Goal: Communication & Community: Answer question/provide support

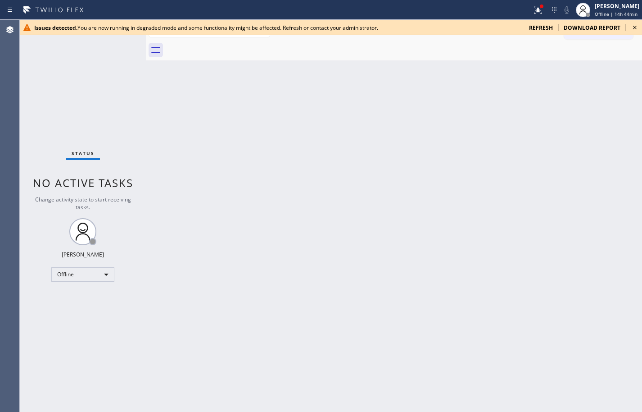
click at [541, 30] on span "refresh" at bounding box center [541, 28] width 24 height 8
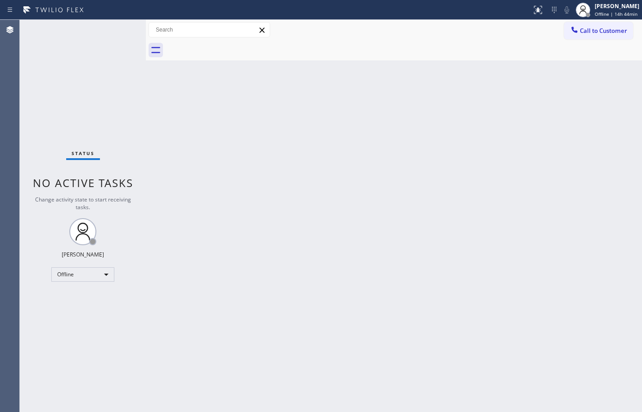
click at [616, 114] on div "Back to Dashboard Change Sender ID Customers Technicians Select a contact Outbo…" at bounding box center [394, 216] width 496 height 392
click at [513, 38] on div "Call to Customer Outbound call Location Search location Your caller id phone nu…" at bounding box center [394, 30] width 496 height 20
click at [629, 12] on div "Offline | 15h" at bounding box center [617, 14] width 45 height 6
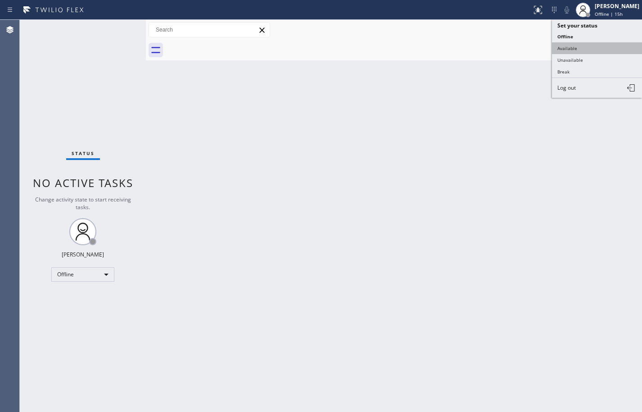
click at [605, 51] on button "Available" at bounding box center [597, 48] width 90 height 12
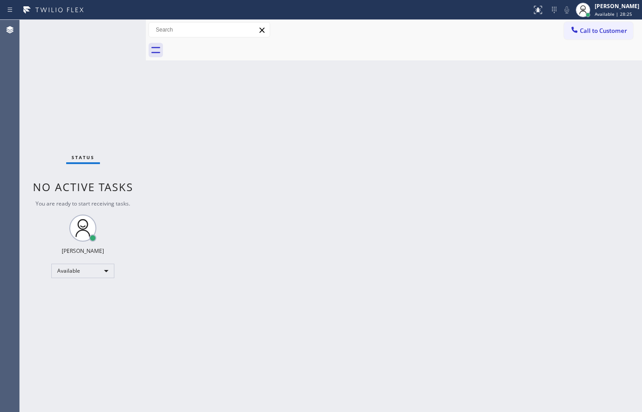
click at [616, 85] on div "Back to Dashboard Change Sender ID Customers Technicians Select a contact Outbo…" at bounding box center [394, 216] width 496 height 392
click at [407, 199] on div "Back to Dashboard Change Sender ID Customers Technicians Select a contact Outbo…" at bounding box center [394, 216] width 496 height 392
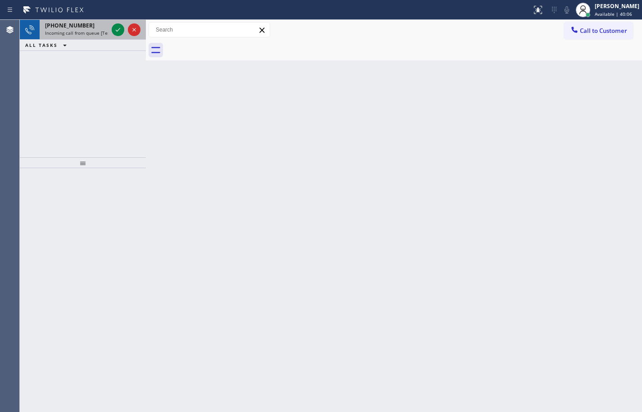
click at [74, 30] on span "Incoming call from queue [Test] All" at bounding box center [82, 33] width 75 height 6
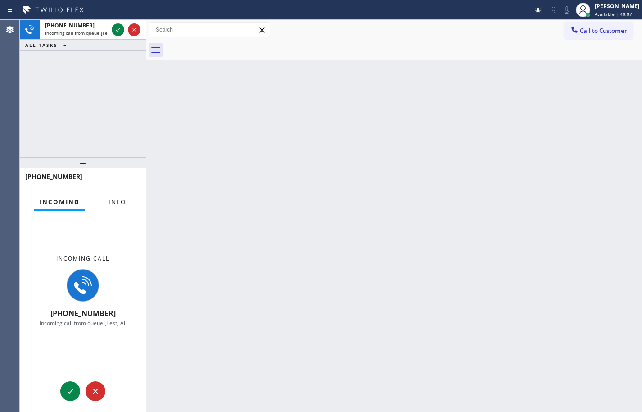
click at [113, 202] on span "Info" at bounding box center [118, 202] width 18 height 8
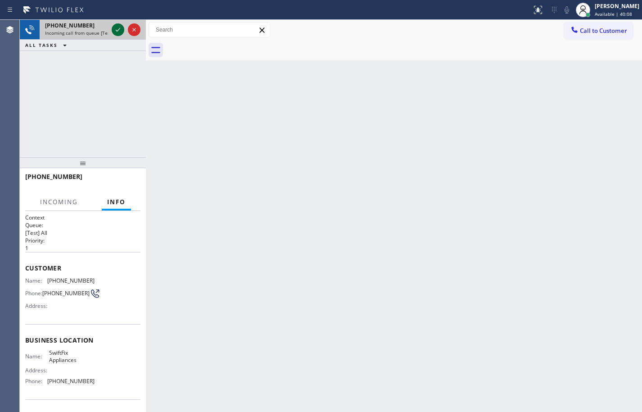
click at [117, 29] on icon at bounding box center [118, 29] width 11 height 11
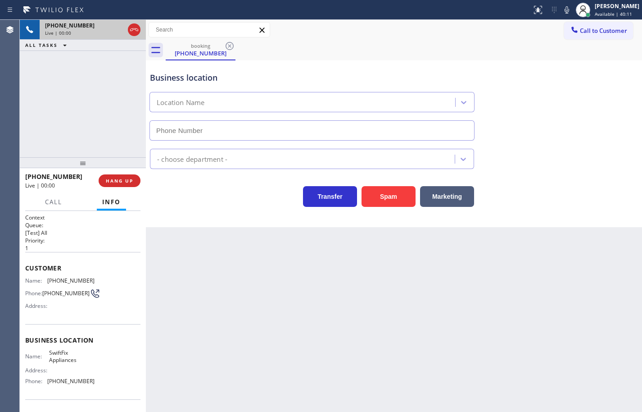
type input "[PHONE_NUMBER]"
click at [565, 13] on icon at bounding box center [567, 9] width 5 height 7
click at [59, 367] on div "Name: SwiftFix Appliances Address: Phone: [PHONE_NUMBER]" at bounding box center [59, 368] width 69 height 39
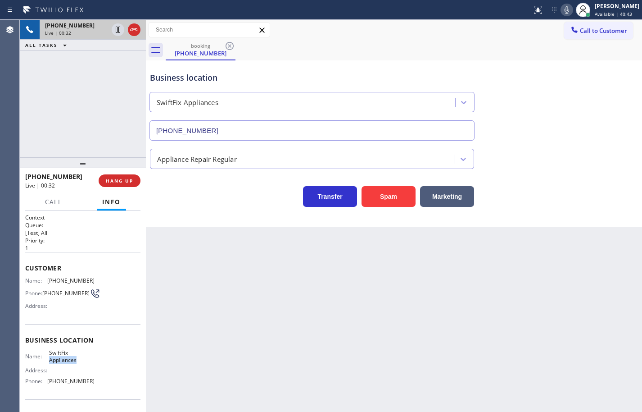
click at [60, 362] on span "SwiftFix Appliances" at bounding box center [71, 356] width 45 height 14
click at [72, 381] on span "[PHONE_NUMBER]" at bounding box center [70, 380] width 47 height 7
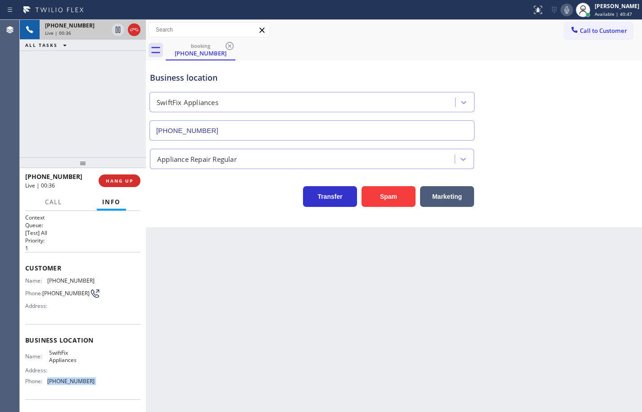
click at [72, 381] on span "[PHONE_NUMBER]" at bounding box center [70, 380] width 47 height 7
copy span "[PHONE_NUMBER]"
click at [80, 278] on span "[PHONE_NUMBER]" at bounding box center [70, 280] width 47 height 7
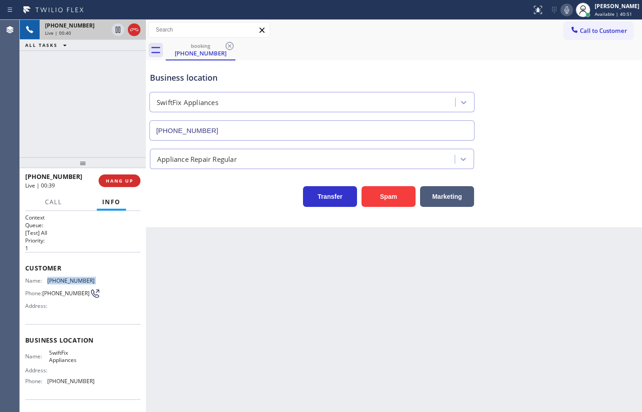
copy span "[PHONE_NUMBER]"
click at [561, 10] on icon at bounding box center [566, 10] width 11 height 11
click at [564, 8] on rect at bounding box center [567, 9] width 6 height 6
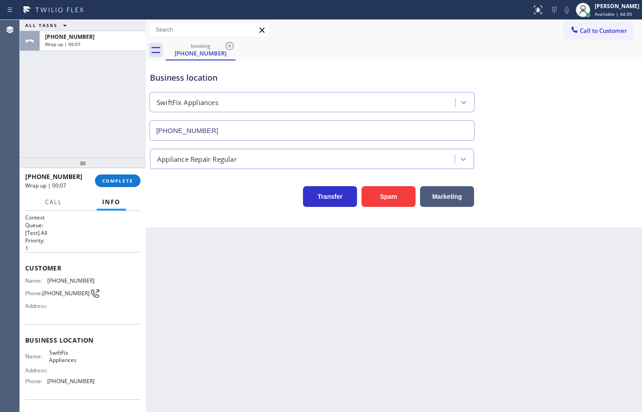
click at [110, 189] on div "[PHONE_NUMBER] Wrap up | 00:07 COMPLETE" at bounding box center [82, 180] width 115 height 23
click at [113, 181] on span "COMPLETE" at bounding box center [117, 180] width 31 height 6
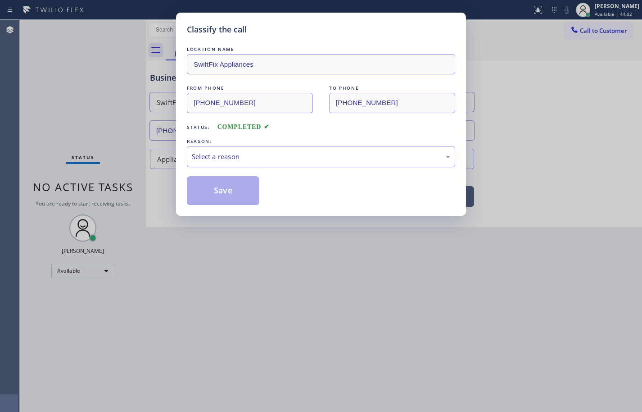
click at [259, 151] on div "Select a reason" at bounding box center [321, 156] width 258 height 10
click at [237, 192] on button "Save" at bounding box center [223, 190] width 72 height 29
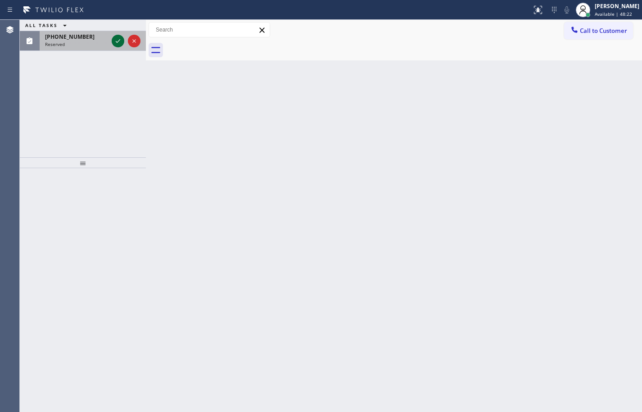
click at [119, 42] on icon at bounding box center [118, 41] width 11 height 11
click at [120, 41] on icon at bounding box center [118, 41] width 11 height 11
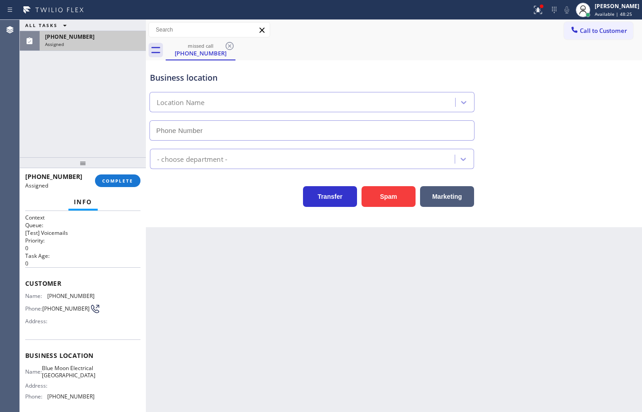
type input "[PHONE_NUMBER]"
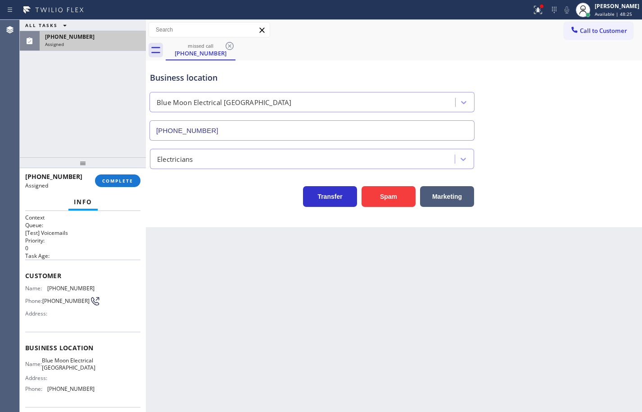
scroll to position [76, 0]
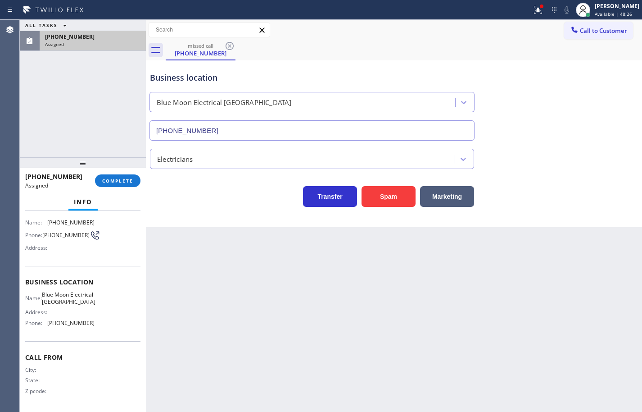
click at [90, 328] on div "Name: Blue Moon Electrical [GEOGRAPHIC_DATA] Address: Phone: [PHONE_NUMBER]" at bounding box center [59, 310] width 69 height 39
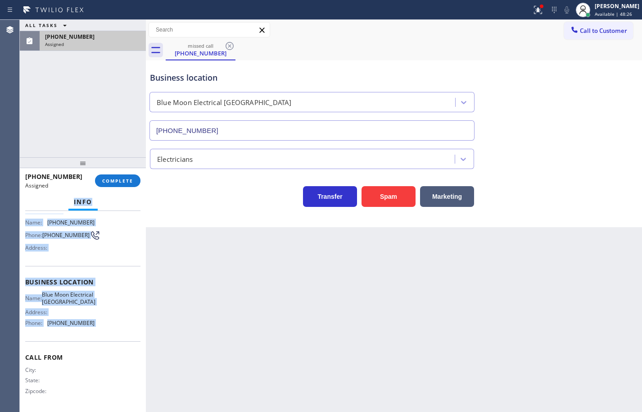
scroll to position [0, 0]
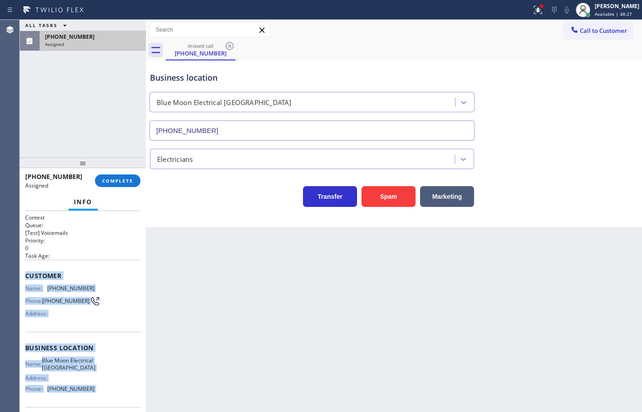
drag, startPoint x: 90, startPoint y: 328, endPoint x: 23, endPoint y: 272, distance: 87.3
click at [23, 272] on div "Context Queue: [Test] Voicemails Priority: 0 Task Age: Customer Name: [PHONE_NU…" at bounding box center [83, 311] width 126 height 201
copy div "Customer Name: [PHONE_NUMBER] Phone: [PHONE_NUMBER] Address: Business location …"
click at [113, 181] on span "COMPLETE" at bounding box center [117, 180] width 31 height 6
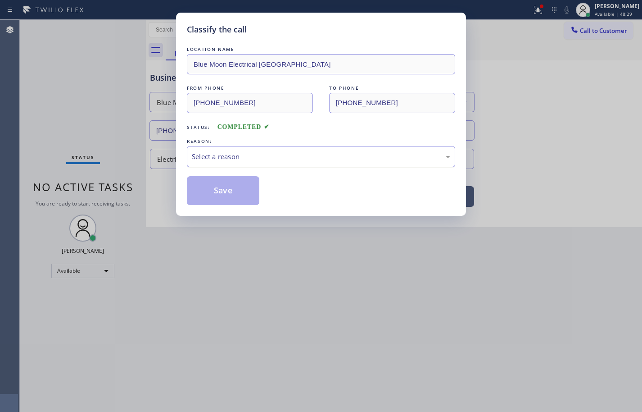
click at [306, 163] on div "Select a reason" at bounding box center [321, 156] width 268 height 21
click at [245, 195] on button "Save" at bounding box center [223, 190] width 72 height 29
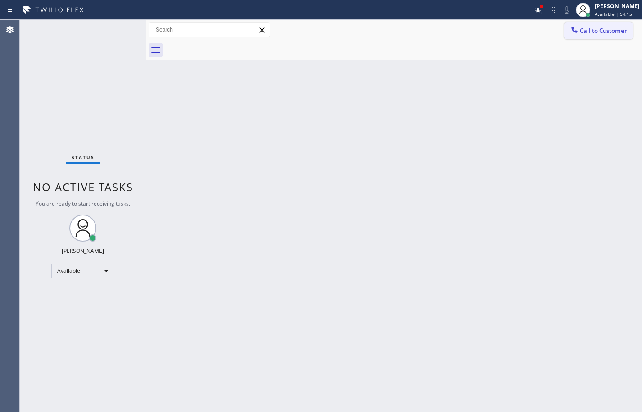
click at [604, 36] on button "Call to Customer" at bounding box center [598, 30] width 69 height 17
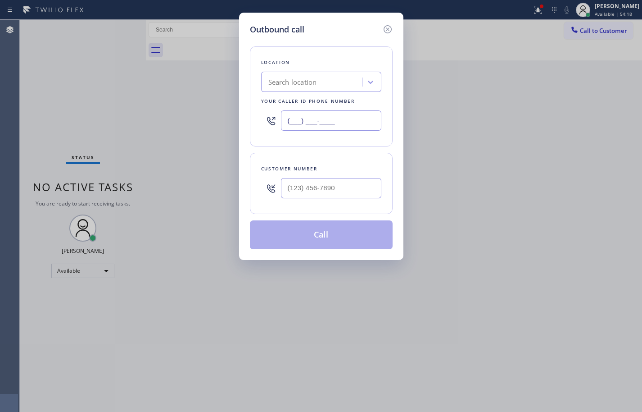
click at [336, 127] on input "(___) ___-____" at bounding box center [331, 120] width 100 height 20
paste input "650) 542-0936"
type input "[PHONE_NUMBER]"
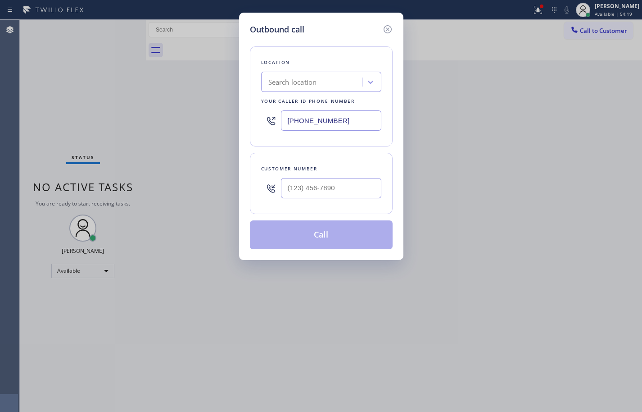
click at [374, 142] on div "Location Search location Your caller id phone number [PHONE_NUMBER]" at bounding box center [321, 96] width 143 height 100
click at [353, 186] on input "(___) ___-____" at bounding box center [331, 188] width 100 height 20
paste input "915) 308-1515"
type input "[PHONE_NUMBER]"
click at [361, 149] on div "Location Thermador Repair Team Your caller id phone number [PHONE_NUMBER] Custo…" at bounding box center [321, 142] width 143 height 213
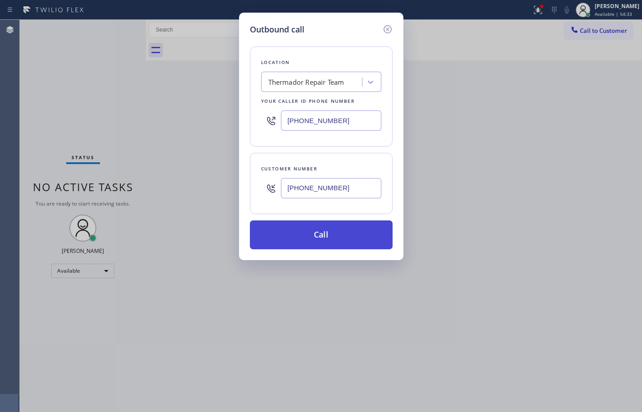
click at [353, 230] on button "Call" at bounding box center [321, 234] width 143 height 29
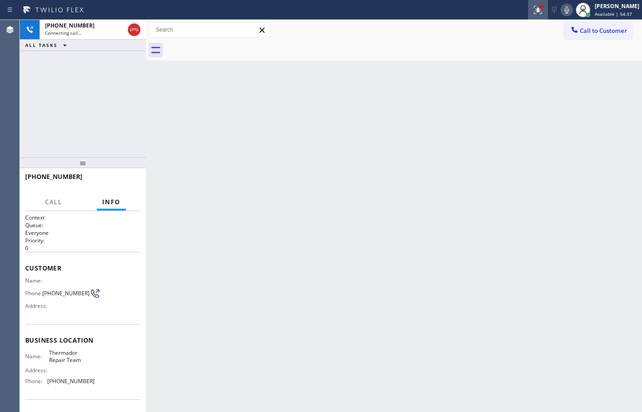
click at [534, 10] on icon at bounding box center [536, 9] width 5 height 6
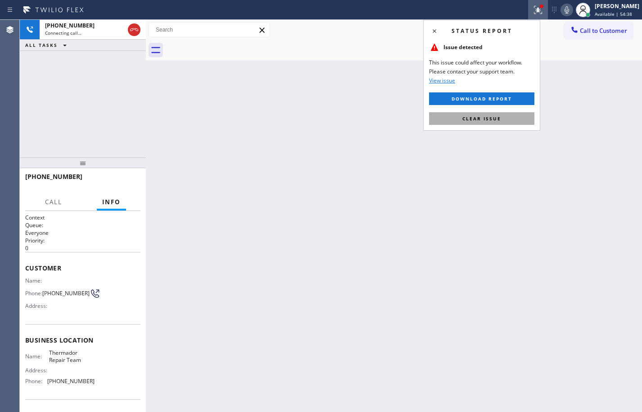
click at [515, 119] on button "Clear issue" at bounding box center [481, 118] width 105 height 13
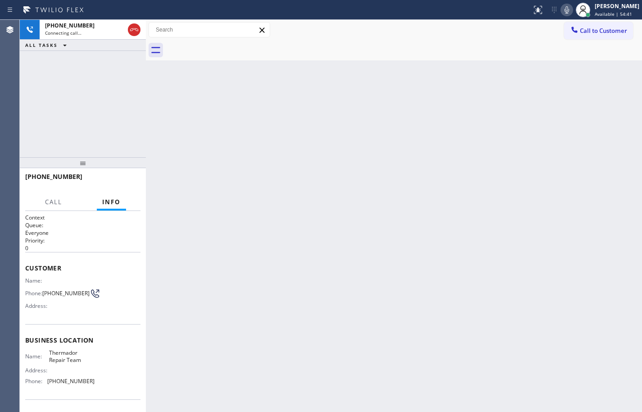
click at [72, 367] on div "Name: Thermador Repair Team Address: Phone: [PHONE_NUMBER]" at bounding box center [59, 368] width 69 height 39
copy span "Thermador Repair Team"
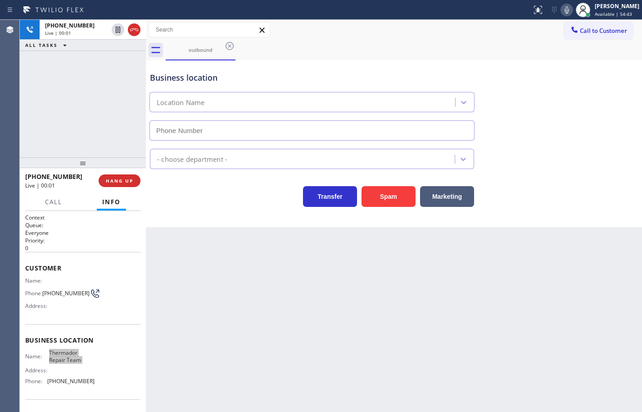
type input "[PHONE_NUMBER]"
click at [134, 182] on button "HANG UP" at bounding box center [120, 180] width 42 height 13
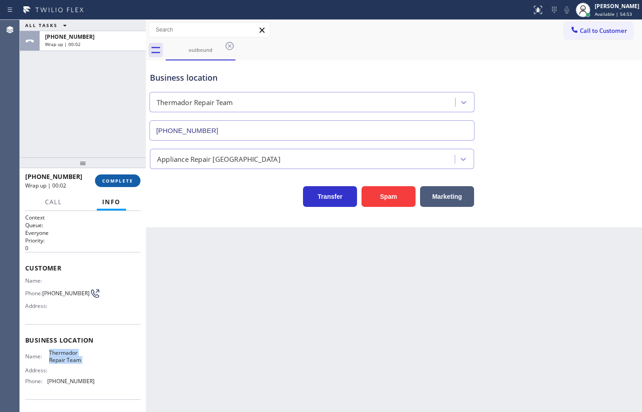
click at [132, 181] on span "COMPLETE" at bounding box center [117, 180] width 31 height 6
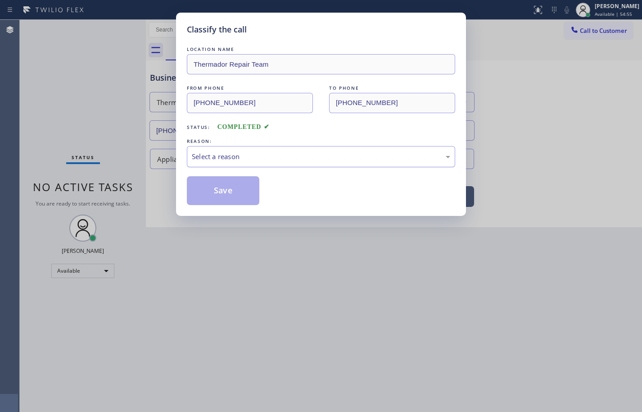
click at [213, 159] on div "Select a reason" at bounding box center [321, 156] width 258 height 10
click at [244, 197] on button "Save" at bounding box center [223, 190] width 72 height 29
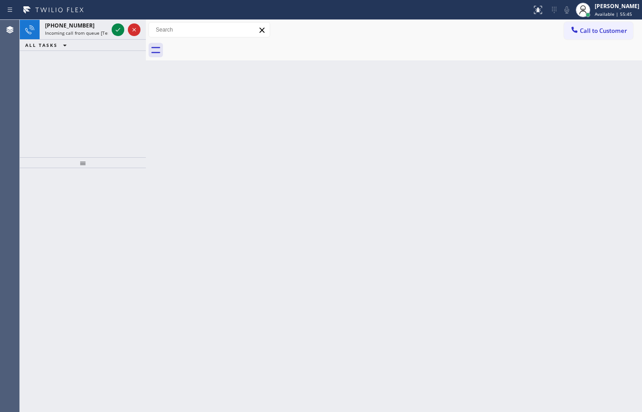
click at [98, 93] on div "[PHONE_NUMBER] Incoming call from queue [Test] All ALL TASKS ALL TASKS ACTIVE T…" at bounding box center [83, 88] width 126 height 137
click at [116, 28] on icon at bounding box center [118, 29] width 11 height 11
click at [117, 30] on icon at bounding box center [118, 29] width 11 height 11
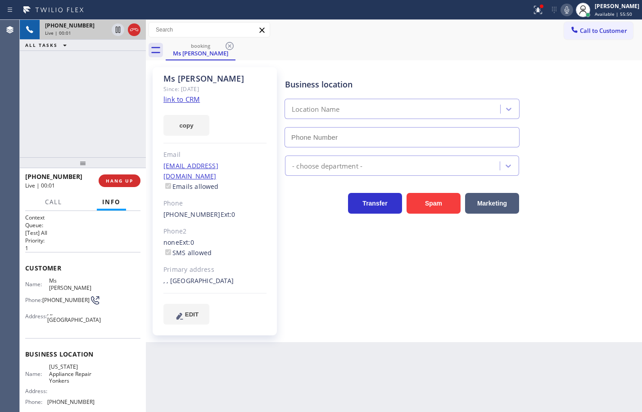
type input "[PHONE_NUMBER]"
click at [561, 13] on icon at bounding box center [566, 10] width 11 height 11
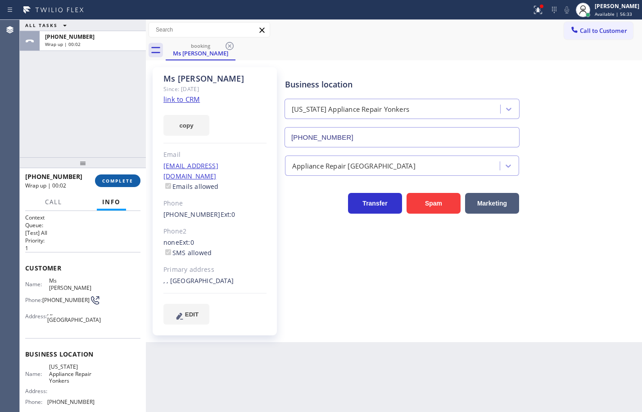
click at [131, 179] on span "COMPLETE" at bounding box center [117, 180] width 31 height 6
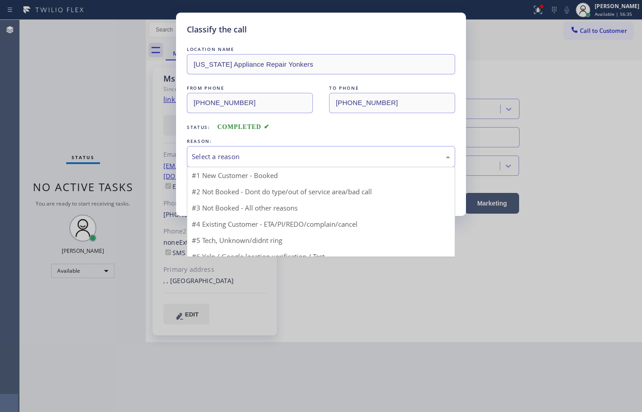
click at [308, 161] on div "Select a reason" at bounding box center [321, 156] width 258 height 10
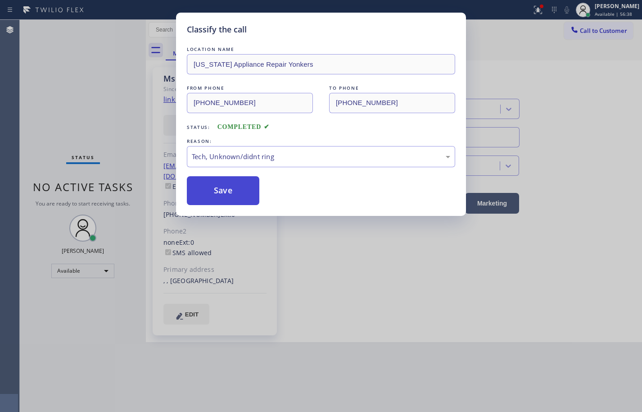
click at [240, 187] on button "Save" at bounding box center [223, 190] width 72 height 29
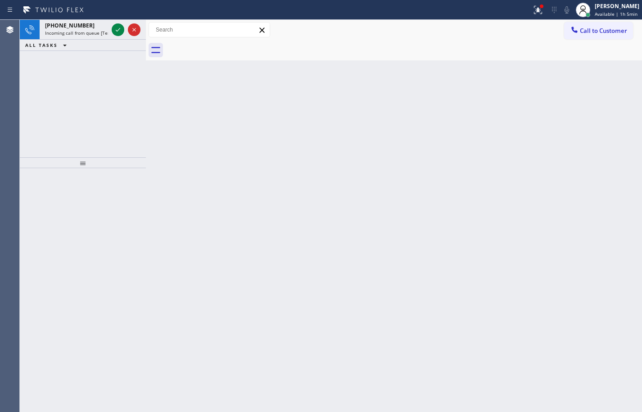
click at [120, 27] on icon at bounding box center [118, 29] width 11 height 11
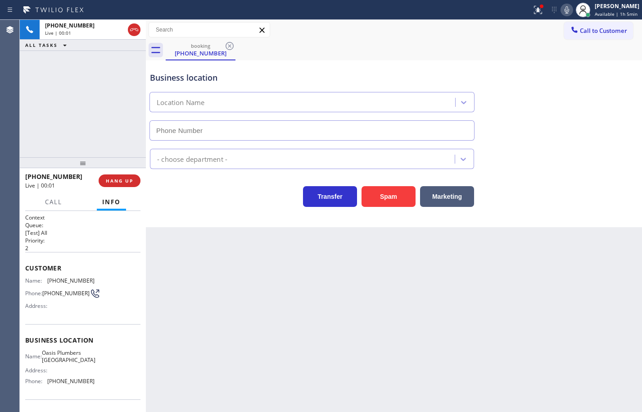
type input "[PHONE_NUMBER]"
click at [93, 381] on div "Name: Oasis Plumbers [GEOGRAPHIC_DATA] Address: Phone: [PHONE_NUMBER]" at bounding box center [82, 368] width 115 height 39
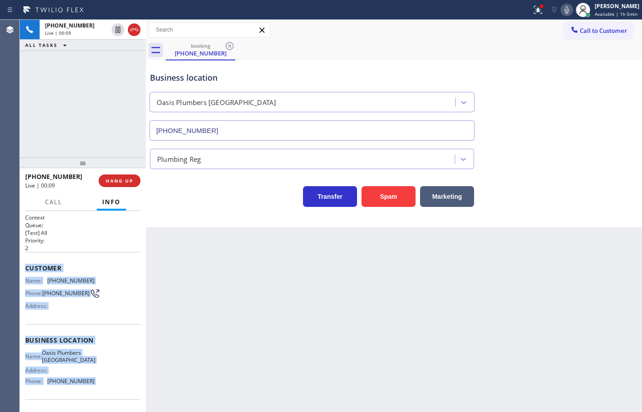
drag, startPoint x: 93, startPoint y: 381, endPoint x: 25, endPoint y: 272, distance: 129.0
click at [25, 272] on div "Context Queue: [Test] All Priority: 2 Customer Name: [PHONE_NUMBER] Phone: [PHO…" at bounding box center [82, 339] width 115 height 253
copy div "Customer Name: [PHONE_NUMBER] Phone: [PHONE_NUMBER] Address: Business location …"
click at [561, 9] on icon at bounding box center [566, 10] width 11 height 11
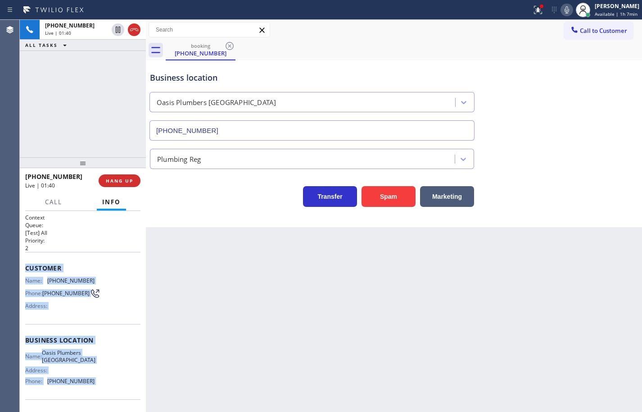
click at [561, 12] on icon at bounding box center [566, 10] width 11 height 11
click at [118, 30] on icon at bounding box center [118, 29] width 11 height 11
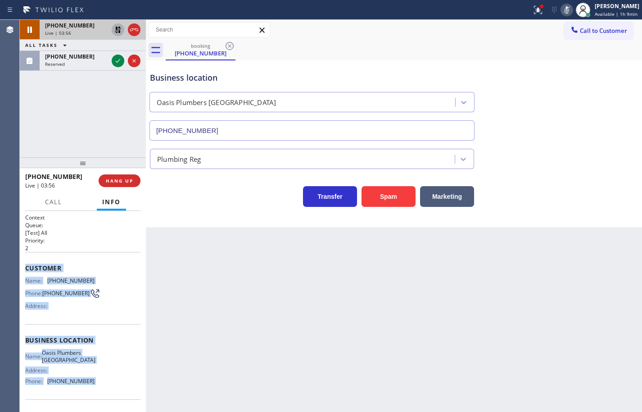
click at [91, 102] on div "[PHONE_NUMBER] Live | 03:56 ALL TASKS ALL TASKS ACTIVE TASKS TASKS IN WRAP UP […" at bounding box center [83, 88] width 126 height 137
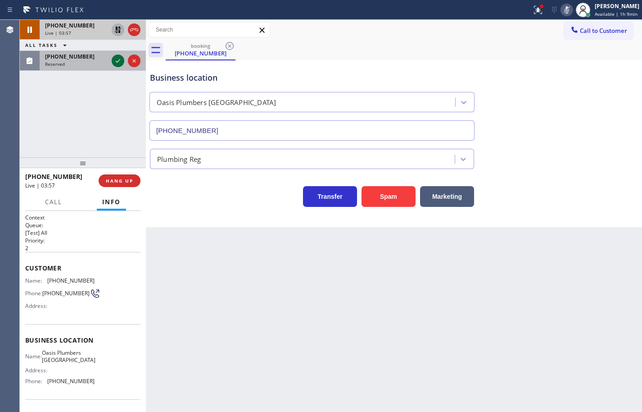
click at [116, 63] on icon at bounding box center [118, 60] width 11 height 11
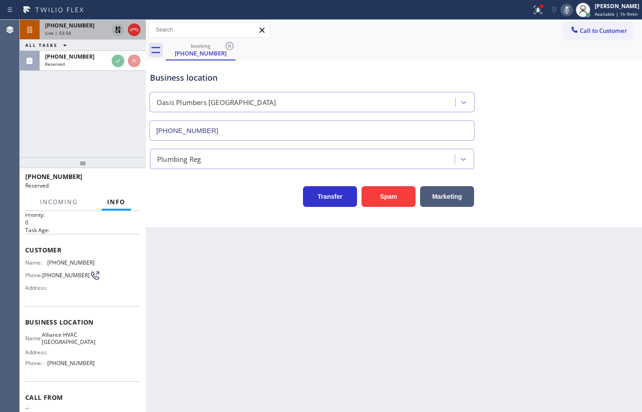
scroll to position [69, 0]
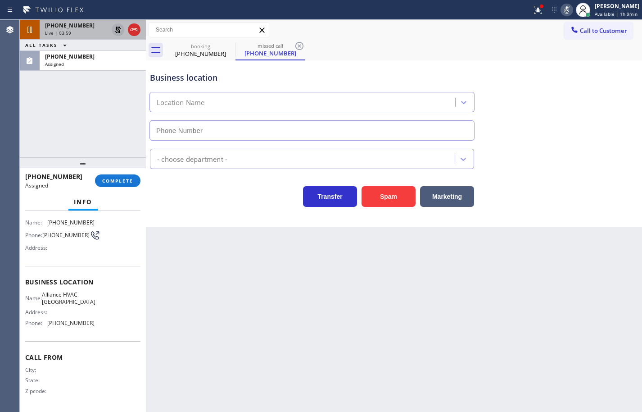
click at [101, 324] on div "Name: Alliance HVAC La Mesa Address: Phone: [PHONE_NUMBER]" at bounding box center [82, 310] width 115 height 39
type input "[PHONE_NUMBER]"
click at [100, 326] on div "Name: Alliance HVAC La Mesa Address: Phone: [PHONE_NUMBER]" at bounding box center [82, 310] width 115 height 39
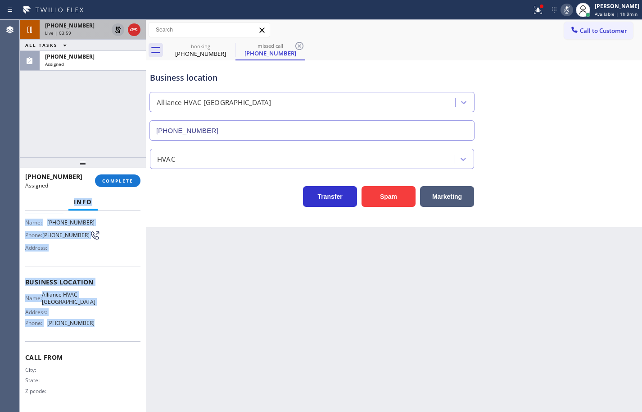
scroll to position [0, 0]
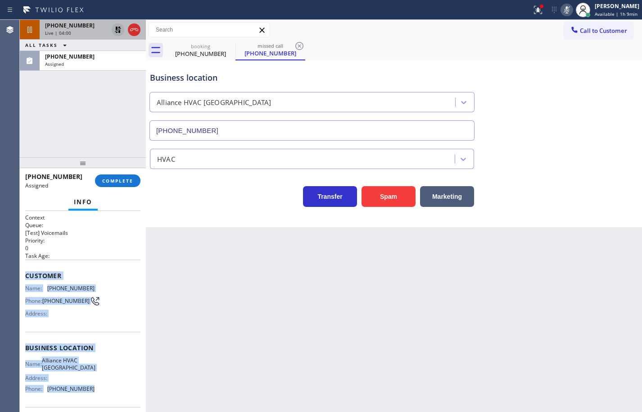
drag, startPoint x: 84, startPoint y: 299, endPoint x: 21, endPoint y: 270, distance: 69.7
click at [21, 270] on div "Context Queue: [Test] Voicemails Priority: 0 Task Age: Customer Name: [PHONE_NU…" at bounding box center [83, 311] width 126 height 201
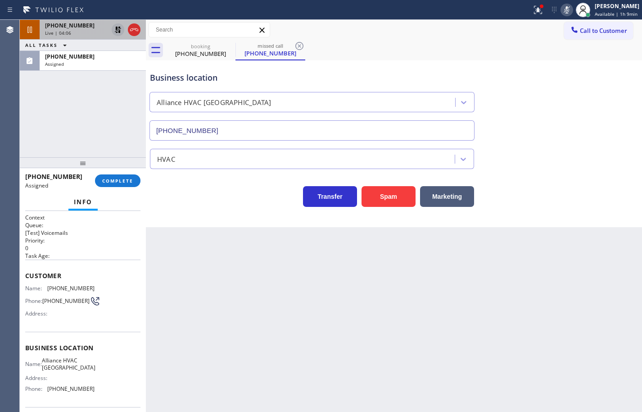
click at [86, 387] on div "Name: Alliance HVAC La Mesa Address: Phone: [PHONE_NUMBER]" at bounding box center [59, 376] width 69 height 39
click at [93, 390] on div "Name: Alliance HVAC La Mesa Address: Phone: [PHONE_NUMBER]" at bounding box center [82, 376] width 115 height 39
click at [29, 281] on div "Customer Name: [PHONE_NUMBER] Phone: [PHONE_NUMBER] Address:" at bounding box center [82, 295] width 115 height 72
click at [26, 276] on span "Customer" at bounding box center [82, 275] width 115 height 9
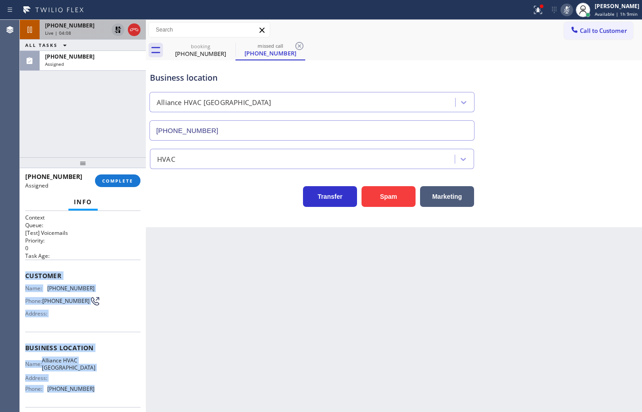
drag, startPoint x: 25, startPoint y: 275, endPoint x: 91, endPoint y: 392, distance: 134.9
click at [91, 392] on div "Context Queue: [Test] Voicemails Priority: 0 Task Age: Customer Name: [PHONE_NU…" at bounding box center [82, 343] width 115 height 261
copy div "Customer Name: [PHONE_NUMBER] Phone: [PHONE_NUMBER] Address: Business location …"
click at [110, 176] on button "COMPLETE" at bounding box center [117, 180] width 45 height 13
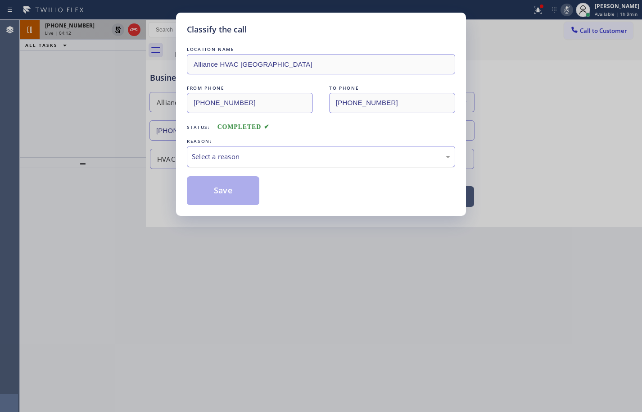
click at [222, 160] on div "Select a reason" at bounding box center [321, 156] width 258 height 10
click at [249, 157] on div "Tech, Unknown/didnt ring" at bounding box center [321, 156] width 258 height 10
click at [238, 194] on button "Save" at bounding box center [223, 190] width 72 height 29
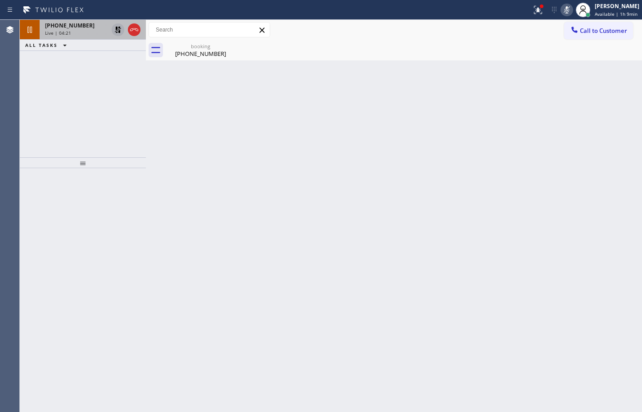
click at [90, 33] on div "Live | 04:21" at bounding box center [76, 33] width 63 height 6
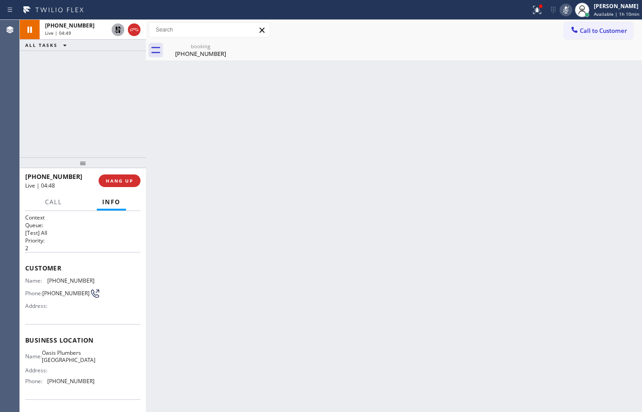
click at [118, 32] on icon at bounding box center [118, 30] width 6 height 6
click at [563, 12] on icon at bounding box center [566, 10] width 11 height 11
click at [634, 254] on div "Back to Dashboard Change Sender ID Customers Technicians Select a contact Outbo…" at bounding box center [394, 216] width 496 height 392
click at [564, 11] on icon at bounding box center [566, 9] width 5 height 7
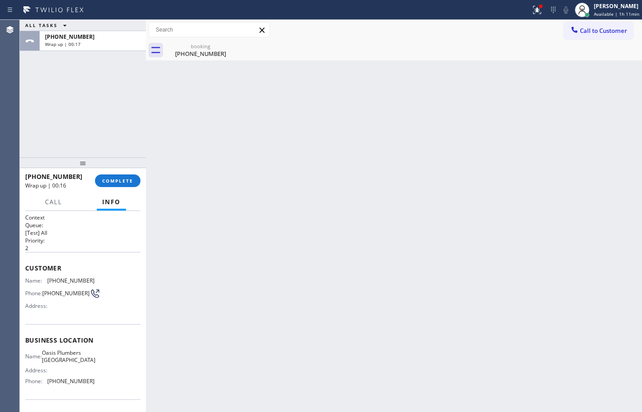
click at [94, 136] on div "ALL TASKS ALL TASKS ACTIVE TASKS TASKS IN WRAP UP [PHONE_NUMBER] Wrap up | 00:17" at bounding box center [83, 88] width 126 height 137
drag, startPoint x: 131, startPoint y: 178, endPoint x: 142, endPoint y: 188, distance: 14.6
click at [131, 178] on span "COMPLETE" at bounding box center [117, 180] width 31 height 6
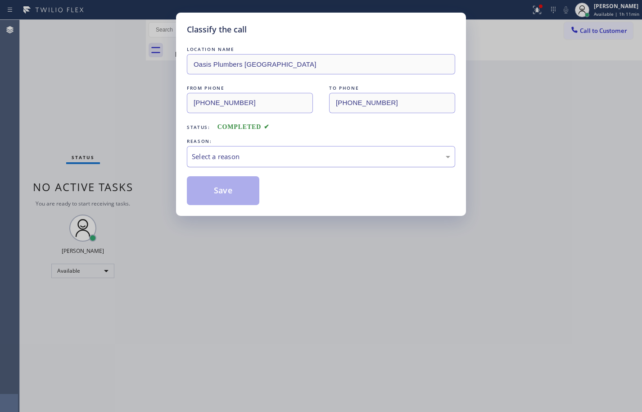
click at [255, 156] on div "Select a reason" at bounding box center [321, 156] width 258 height 10
click at [244, 192] on button "Save" at bounding box center [223, 190] width 72 height 29
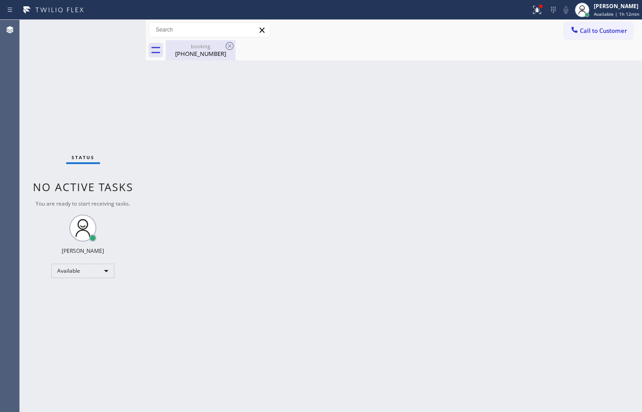
click at [193, 58] on div "Back to Dashboard Change Sender ID Customers Technicians Select a contact Outbo…" at bounding box center [394, 216] width 496 height 392
click at [198, 53] on div "[PHONE_NUMBER]" at bounding box center [201, 54] width 68 height 8
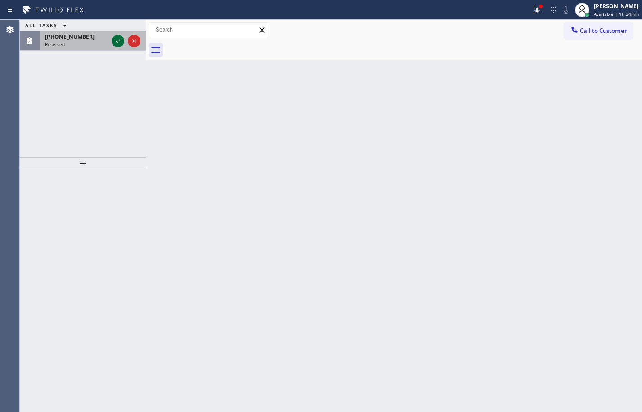
click at [119, 42] on icon at bounding box center [118, 41] width 11 height 11
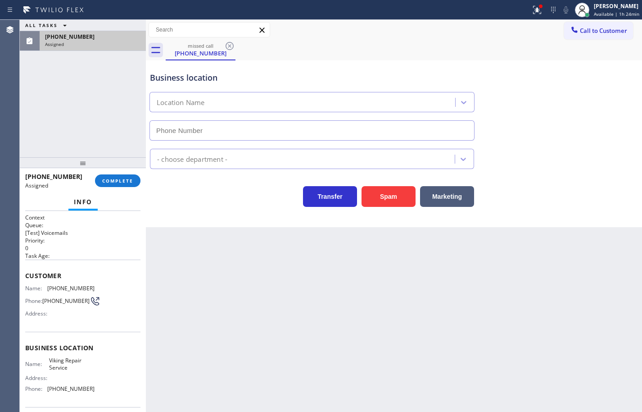
type input "[PHONE_NUMBER]"
click at [136, 183] on button "COMPLETE" at bounding box center [117, 180] width 45 height 13
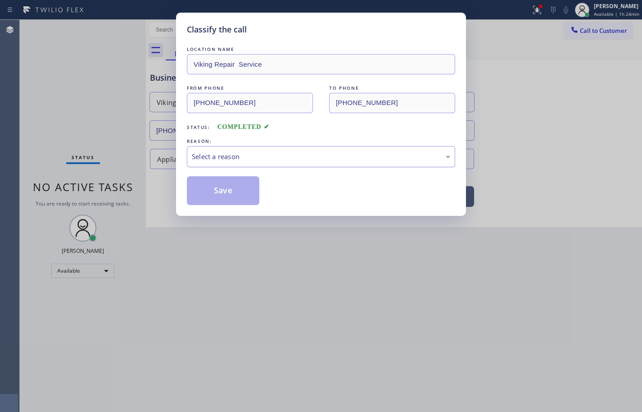
click at [250, 155] on div "Select a reason" at bounding box center [321, 156] width 258 height 10
click at [246, 189] on button "Save" at bounding box center [223, 190] width 72 height 29
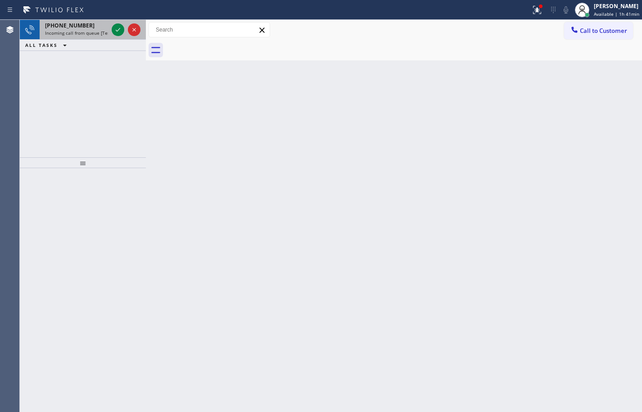
click at [100, 34] on span "Incoming call from queue [Test] All" at bounding box center [82, 33] width 75 height 6
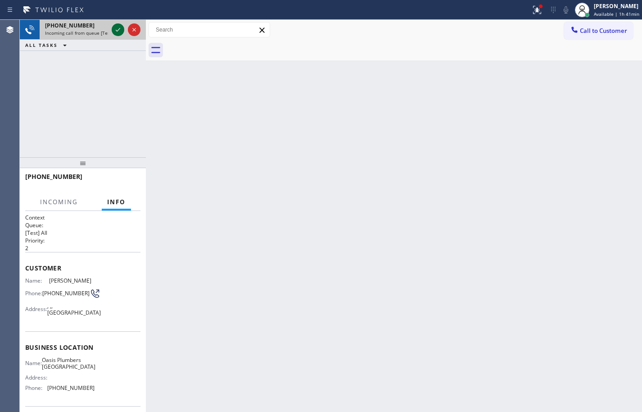
click at [120, 29] on icon at bounding box center [118, 29] width 11 height 11
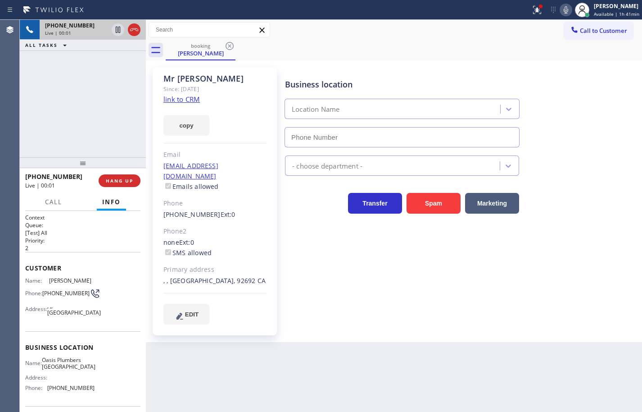
type input "[PHONE_NUMBER]"
click at [632, 240] on div "Business location [GEOGRAPHIC_DATA] [PHONE_NUMBER] Plumbing Reg Transfer Spam M…" at bounding box center [461, 195] width 357 height 252
click at [561, 13] on icon at bounding box center [566, 10] width 11 height 11
click at [116, 30] on icon at bounding box center [118, 30] width 5 height 6
click at [604, 231] on div "Business location [GEOGRAPHIC_DATA] [PHONE_NUMBER] Plumbing Reg Transfer Spam M…" at bounding box center [461, 195] width 357 height 252
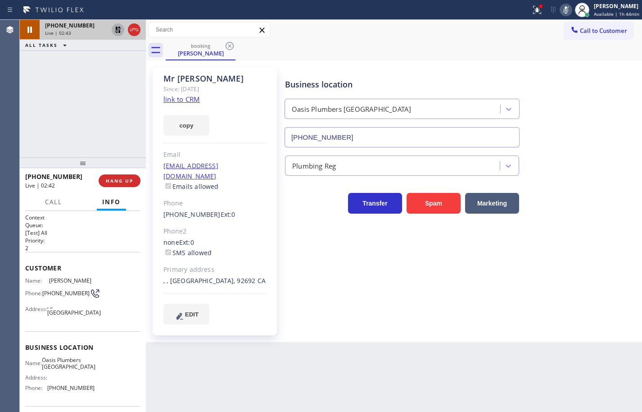
click at [118, 32] on icon at bounding box center [118, 30] width 6 height 6
click at [561, 10] on icon at bounding box center [566, 10] width 11 height 11
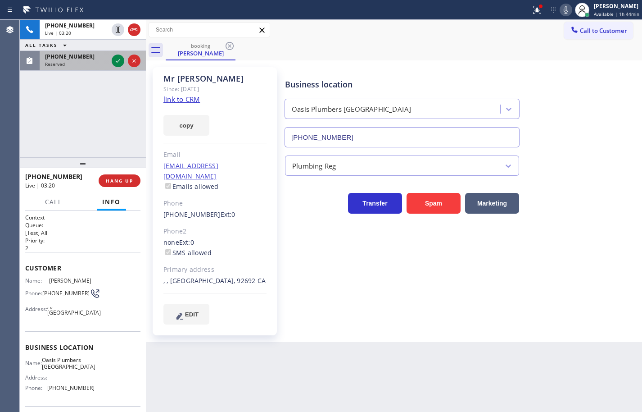
drag, startPoint x: 94, startPoint y: 64, endPoint x: 105, endPoint y: 64, distance: 11.3
click at [94, 64] on div "Reserved" at bounding box center [76, 64] width 63 height 6
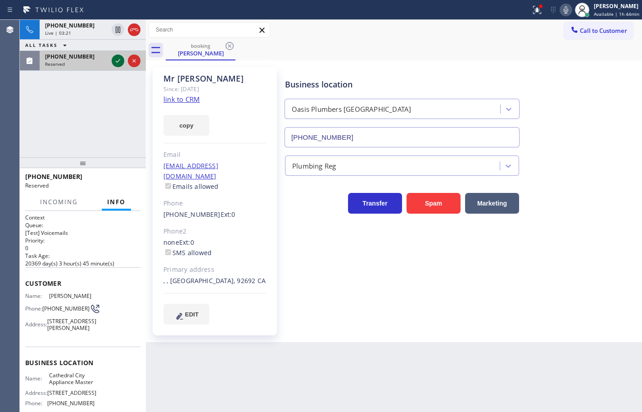
click at [118, 62] on icon at bounding box center [118, 60] width 11 height 11
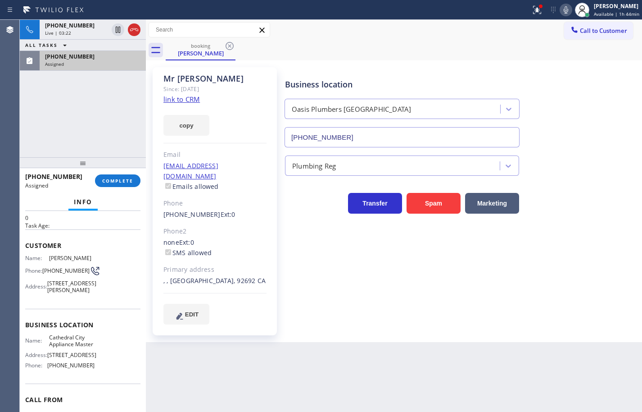
scroll to position [45, 0]
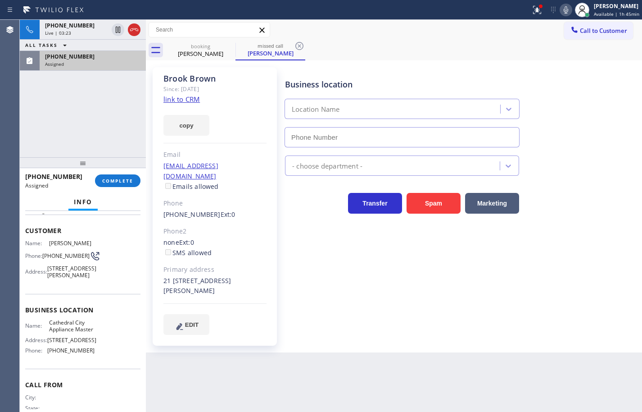
type input "[PHONE_NUMBER]"
click at [95, 358] on div "Name: Cathedral City Appliance Master Address: [STREET_ADDRESS] Phone: [PHONE_N…" at bounding box center [82, 338] width 115 height 39
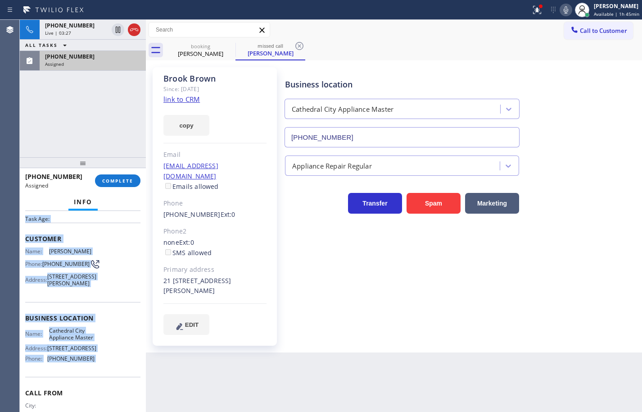
drag, startPoint x: 95, startPoint y: 388, endPoint x: 28, endPoint y: 221, distance: 180.4
click at [28, 221] on div "Context Queue: [Test] Voicemails Priority: 0 Task Age: Customer Name: [PERSON_N…" at bounding box center [82, 311] width 115 height 268
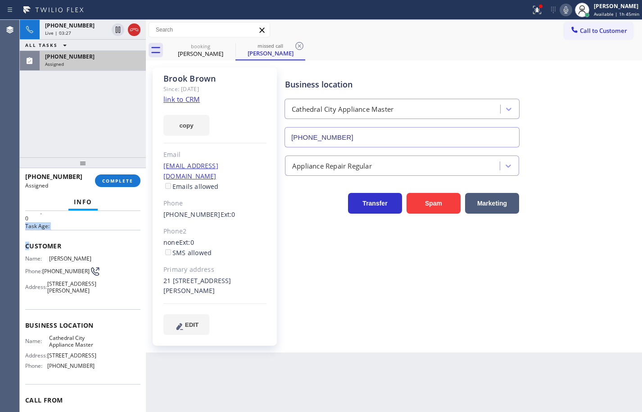
drag, startPoint x: 28, startPoint y: 221, endPoint x: 27, endPoint y: 246, distance: 25.2
click at [27, 247] on div "Context Queue: [Test] Voicemails Priority: 0 Task Age: Customer Name: [PERSON_N…" at bounding box center [82, 318] width 115 height 268
click at [27, 243] on span "Customer" at bounding box center [82, 245] width 115 height 9
click at [195, 123] on button "copy" at bounding box center [186, 125] width 46 height 21
click at [91, 373] on div "Name: Cathedral City Appliance Master Address: [STREET_ADDRESS] Phone: [PHONE_N…" at bounding box center [82, 353] width 115 height 39
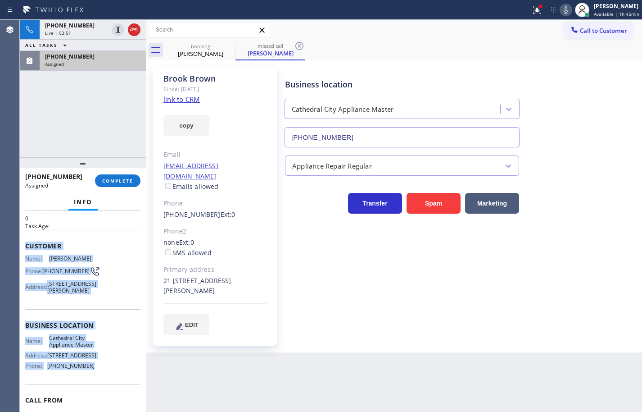
drag, startPoint x: 91, startPoint y: 397, endPoint x: 22, endPoint y: 247, distance: 164.8
click at [22, 247] on div "Context Queue: [Test] Voicemails Priority: 0 Task Age: Customer Name: [PERSON_N…" at bounding box center [83, 311] width 126 height 201
copy div "Customer Name: [PERSON_NAME] Phone: [PHONE_NUMBER] Address: [STREET_ADDRESS][PE…"
click at [127, 182] on span "COMPLETE" at bounding box center [117, 180] width 31 height 6
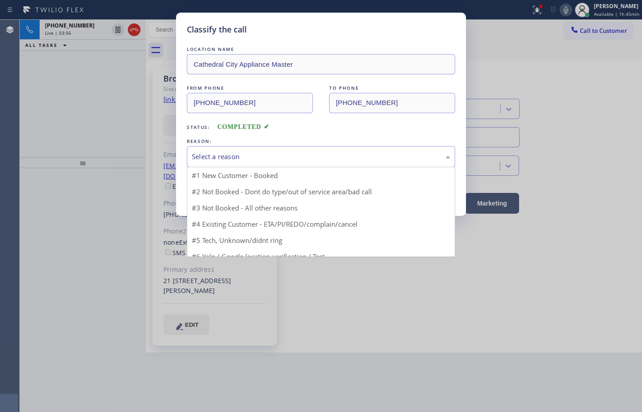
click at [347, 156] on div "Select a reason" at bounding box center [321, 156] width 258 height 10
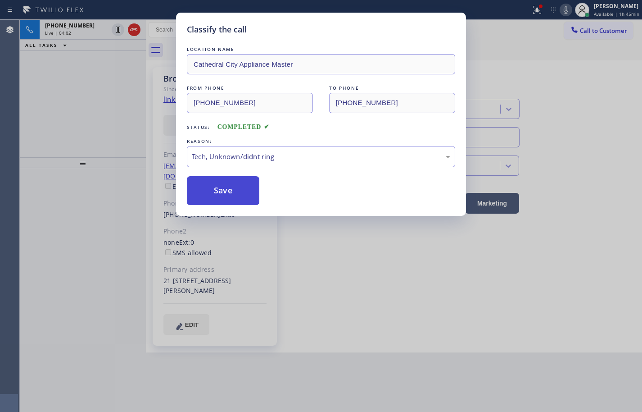
click at [253, 194] on button "Save" at bounding box center [223, 190] width 72 height 29
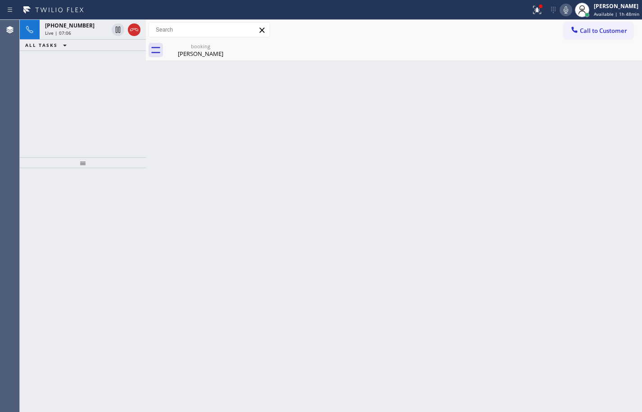
click at [563, 9] on icon at bounding box center [566, 10] width 11 height 11
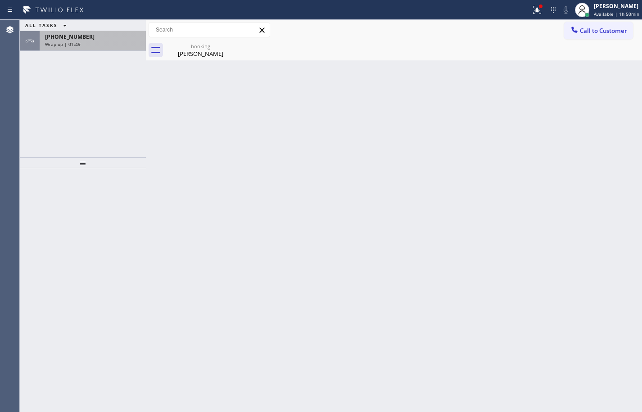
click at [116, 44] on div "Wrap up | 01:49" at bounding box center [92, 44] width 95 height 6
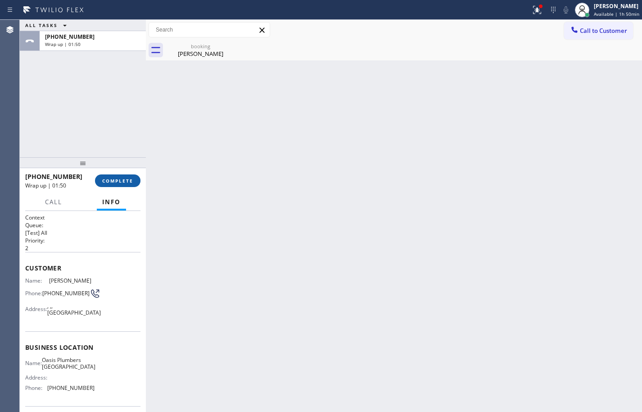
click at [125, 180] on span "COMPLETE" at bounding box center [117, 180] width 31 height 6
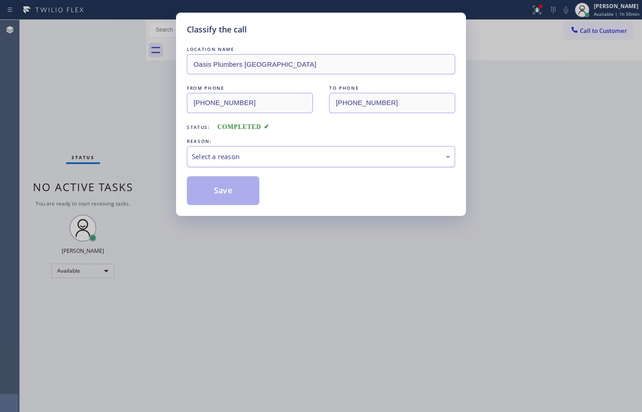
click at [280, 153] on div "Select a reason" at bounding box center [321, 156] width 258 height 10
click at [245, 188] on button "Save" at bounding box center [223, 190] width 72 height 29
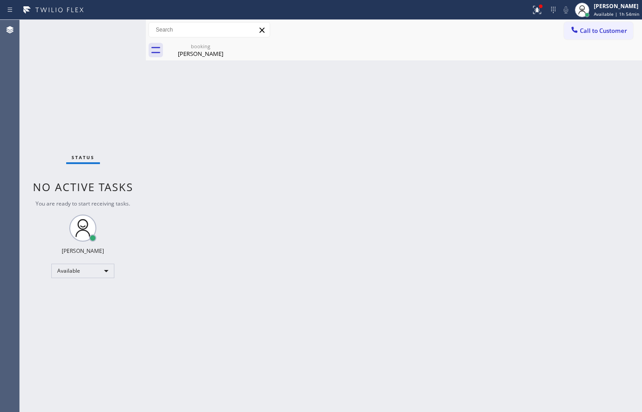
click at [361, 103] on div "Back to Dashboard Change Sender ID Customers Technicians Select a contact Outbo…" at bounding box center [394, 216] width 496 height 392
click at [188, 57] on div "[PERSON_NAME]" at bounding box center [201, 54] width 68 height 8
click at [333, 103] on div "Back to Dashboard Change Sender ID Customers Technicians Select a contact Outbo…" at bounding box center [394, 216] width 496 height 392
click at [632, 97] on div "Back to Dashboard Change Sender ID Customers Technicians Select a contact Outbo…" at bounding box center [394, 216] width 496 height 392
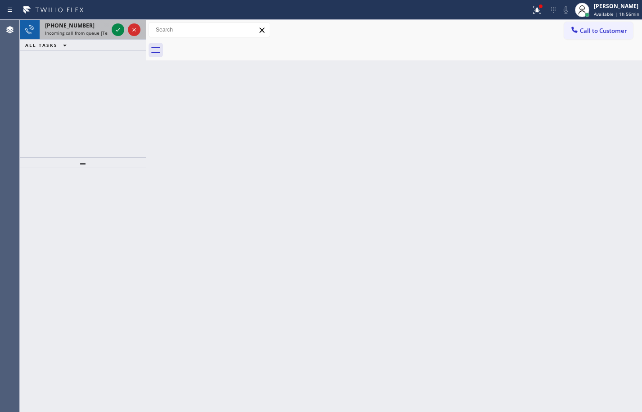
click at [83, 27] on div "[PHONE_NUMBER]" at bounding box center [76, 26] width 63 height 8
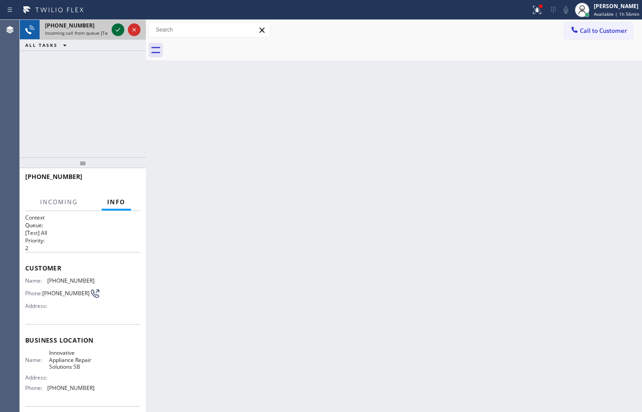
click at [117, 29] on icon at bounding box center [118, 29] width 11 height 11
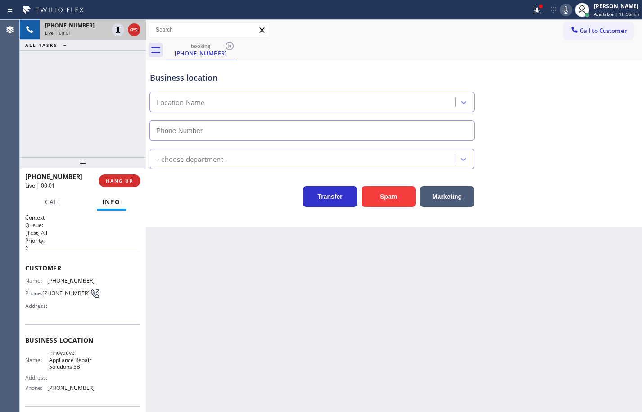
type input "[PHONE_NUMBER]"
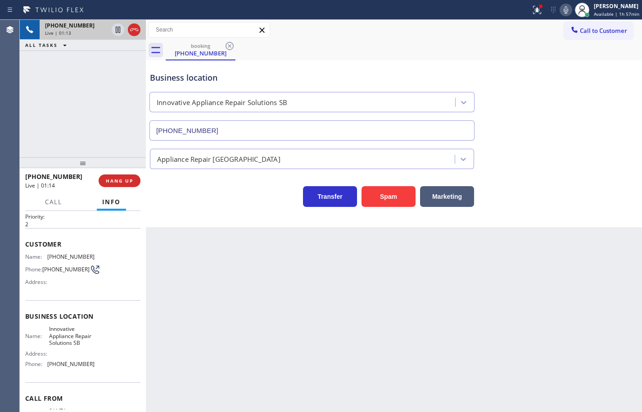
scroll to position [45, 0]
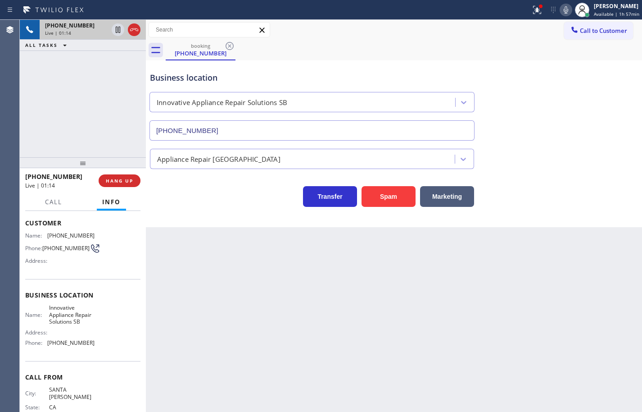
click at [69, 325] on span "Innovative Appliance Repair Solutions SB" at bounding box center [71, 314] width 45 height 21
copy span "Innovative Appliance Repair Solutions SB"
click at [70, 346] on span "[PHONE_NUMBER]" at bounding box center [70, 342] width 47 height 7
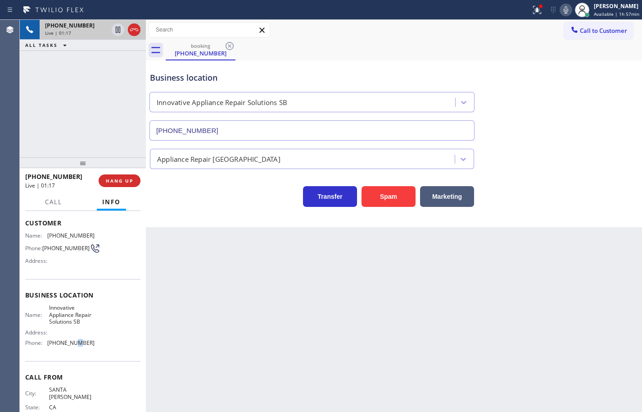
click at [70, 346] on span "[PHONE_NUMBER]" at bounding box center [70, 342] width 47 height 7
copy span "[PHONE_NUMBER]"
click at [64, 234] on span "[PHONE_NUMBER]" at bounding box center [70, 235] width 47 height 7
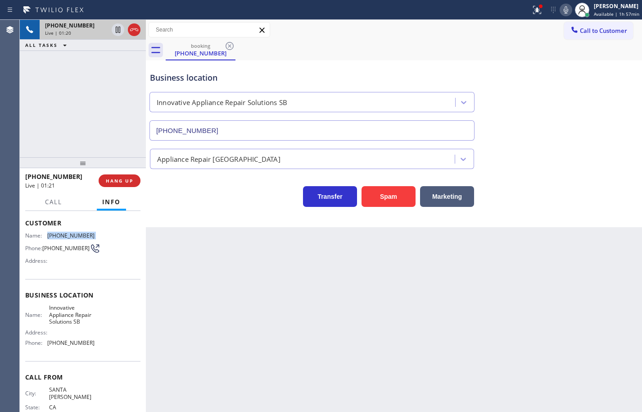
click at [64, 234] on span "[PHONE_NUMBER]" at bounding box center [70, 235] width 47 height 7
click at [561, 8] on icon at bounding box center [566, 10] width 11 height 11
click at [117, 31] on icon at bounding box center [118, 30] width 5 height 6
click at [119, 29] on icon at bounding box center [118, 29] width 11 height 11
click at [562, 9] on icon at bounding box center [566, 10] width 11 height 11
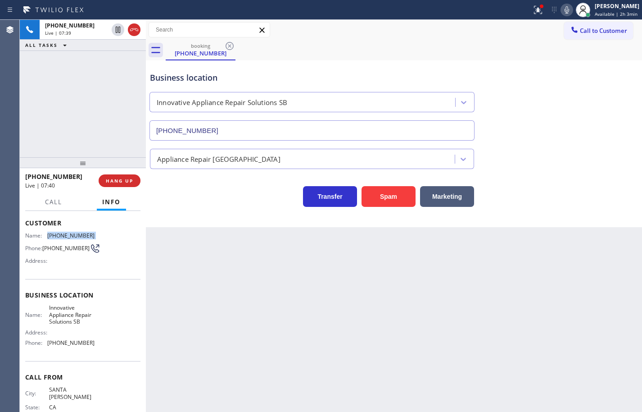
click at [564, 13] on icon at bounding box center [566, 10] width 11 height 11
click at [564, 10] on icon at bounding box center [566, 10] width 11 height 11
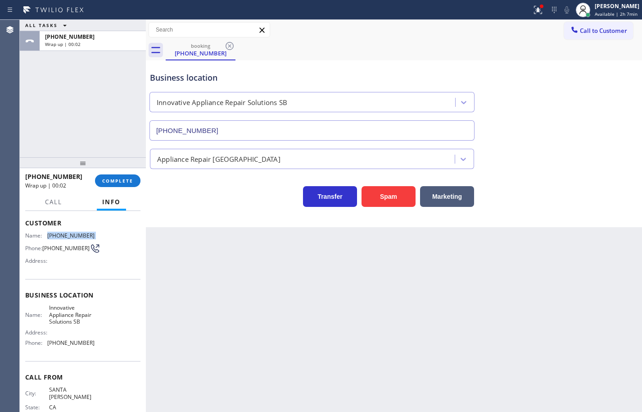
click at [479, 54] on div "booking [PHONE_NUMBER]" at bounding box center [404, 50] width 476 height 20
click at [93, 182] on div "[PHONE_NUMBER] Wrap up | 02:37" at bounding box center [60, 180] width 70 height 23
click at [98, 181] on button "COMPLETE" at bounding box center [117, 180] width 45 height 13
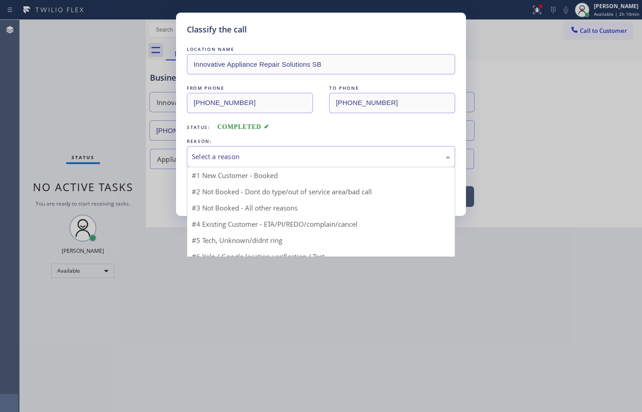
click at [222, 156] on div "Select a reason" at bounding box center [321, 156] width 258 height 10
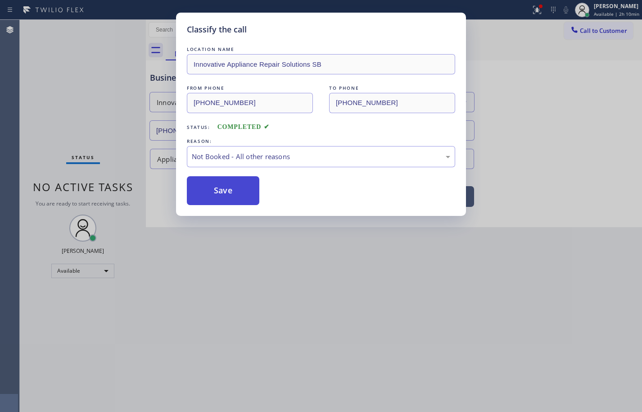
click at [241, 194] on button "Save" at bounding box center [223, 190] width 72 height 29
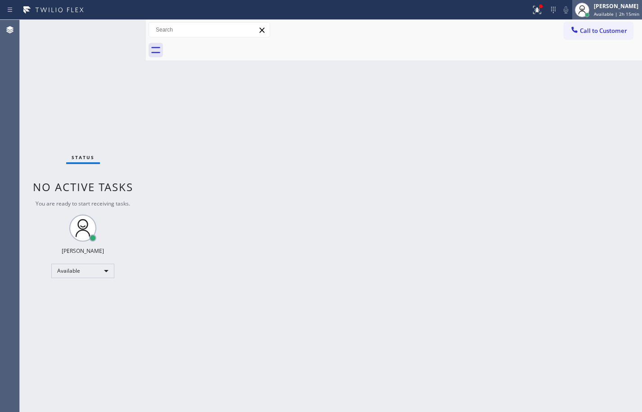
click at [629, 10] on div "[PERSON_NAME] Available | 2h 15min" at bounding box center [617, 10] width 50 height 16
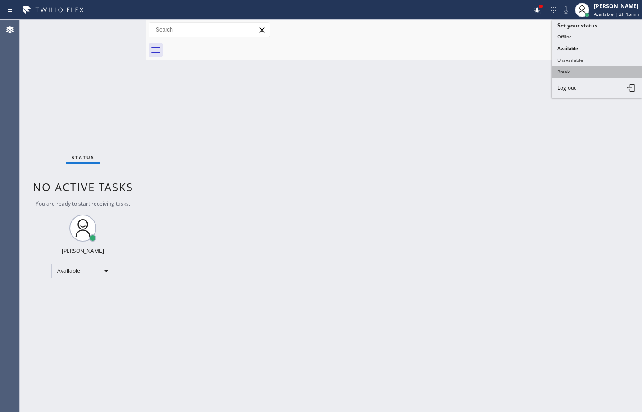
click at [579, 71] on button "Break" at bounding box center [597, 72] width 90 height 12
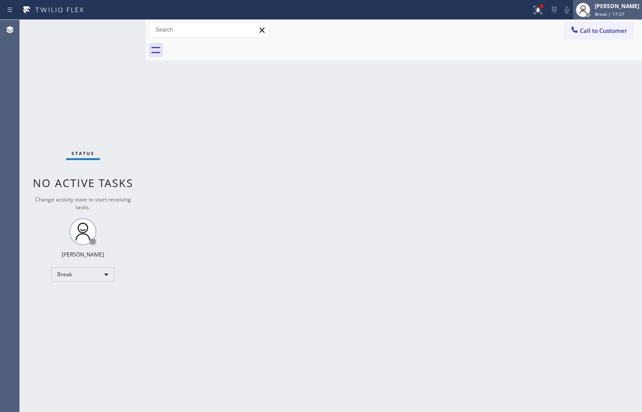
click at [607, 10] on div "[PERSON_NAME] Break | 17:27" at bounding box center [617, 10] width 49 height 16
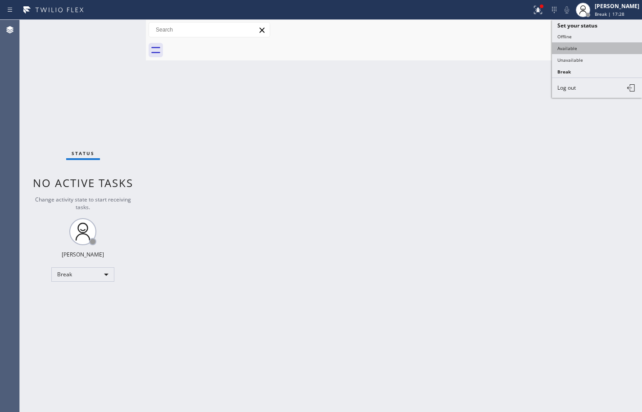
click at [602, 50] on button "Available" at bounding box center [597, 48] width 90 height 12
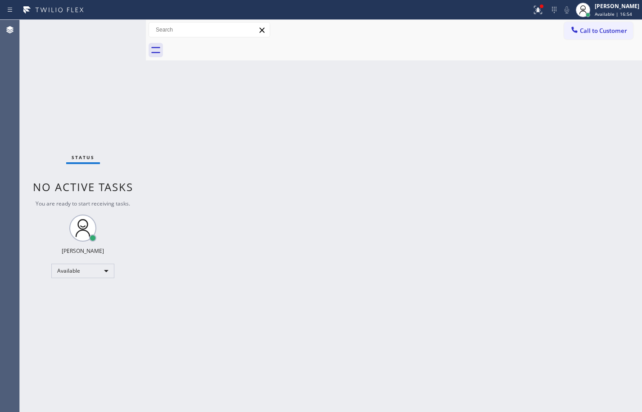
click at [614, 250] on div "Back to Dashboard Change Sender ID Customers Technicians Select a contact Outbo…" at bounding box center [394, 216] width 496 height 392
click at [586, 30] on span "Call to Customer" at bounding box center [603, 31] width 47 height 8
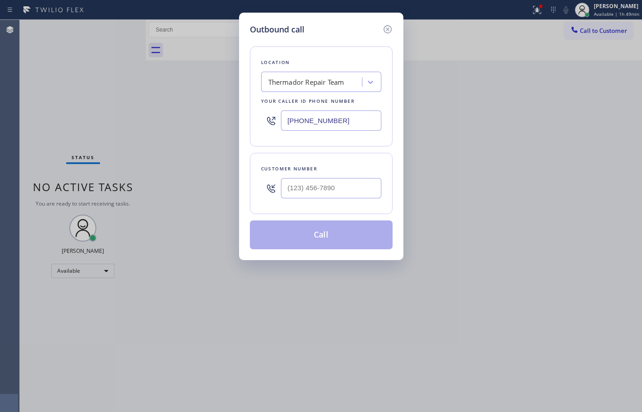
click at [356, 116] on input "[PHONE_NUMBER]" at bounding box center [331, 120] width 100 height 20
paste input "844) 901-1753"
type input "[PHONE_NUMBER]"
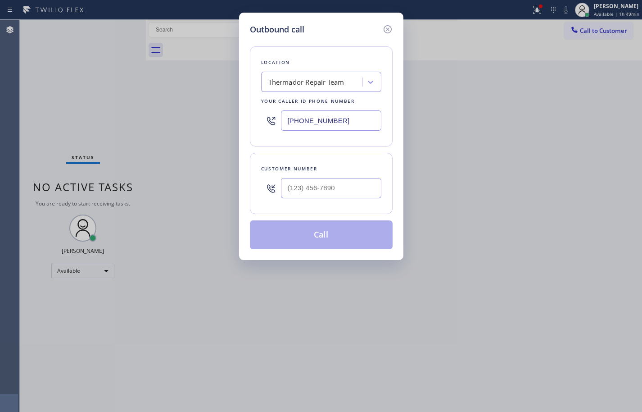
click at [354, 147] on div "Location Thermador Repair Team Your caller id phone number [PHONE_NUMBER] Custo…" at bounding box center [321, 142] width 143 height 213
click at [324, 192] on input "(___) ___-____" at bounding box center [331, 188] width 100 height 20
paste input "818) 730-6491"
type input "[PHONE_NUMBER]"
click at [373, 157] on div "Customer number [PHONE_NUMBER]" at bounding box center [321, 183] width 143 height 61
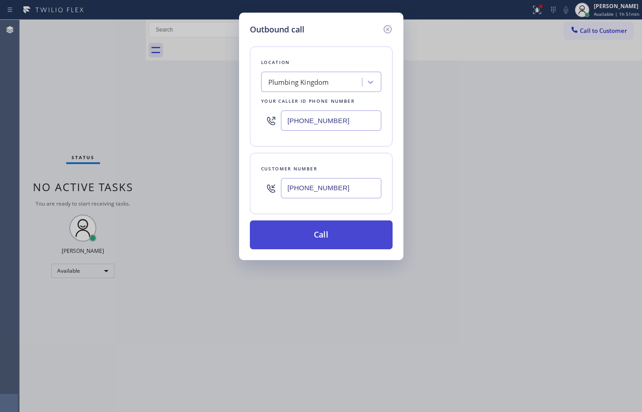
click at [340, 235] on button "Call" at bounding box center [321, 234] width 143 height 29
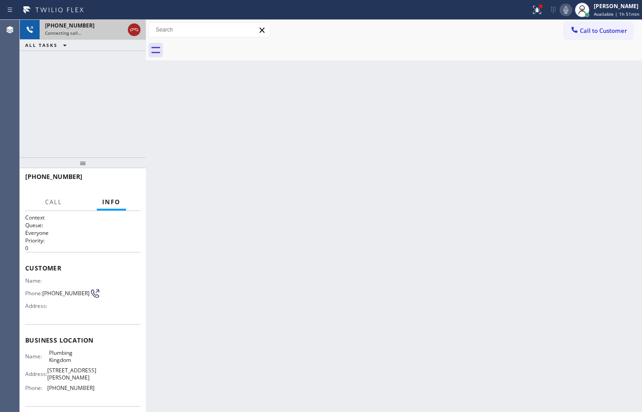
click at [138, 27] on icon at bounding box center [134, 29] width 11 height 11
